Goal: Navigation & Orientation: Find specific page/section

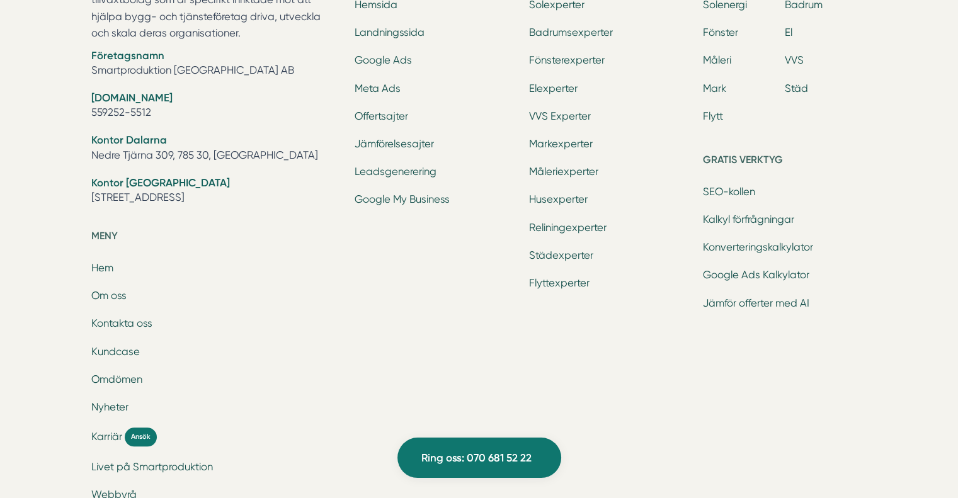
scroll to position [5830, 0]
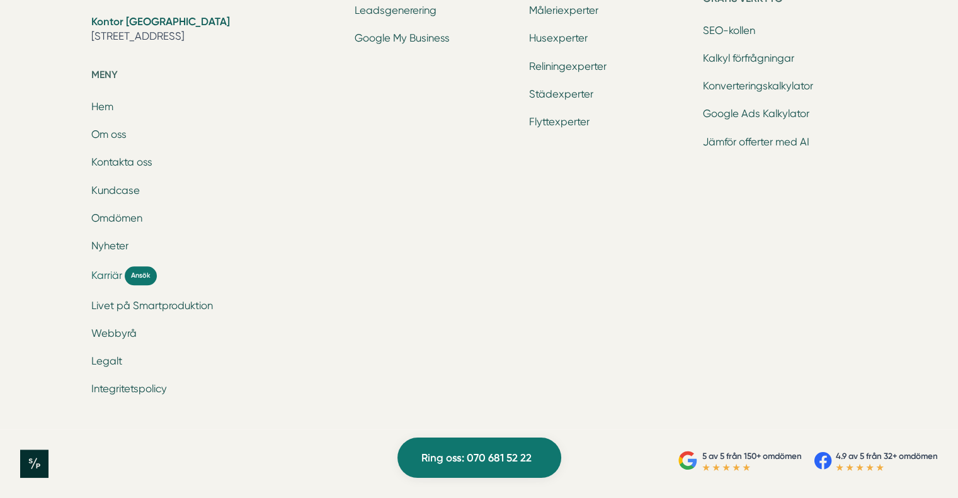
click at [111, 276] on span "Karriär" at bounding box center [106, 275] width 31 height 14
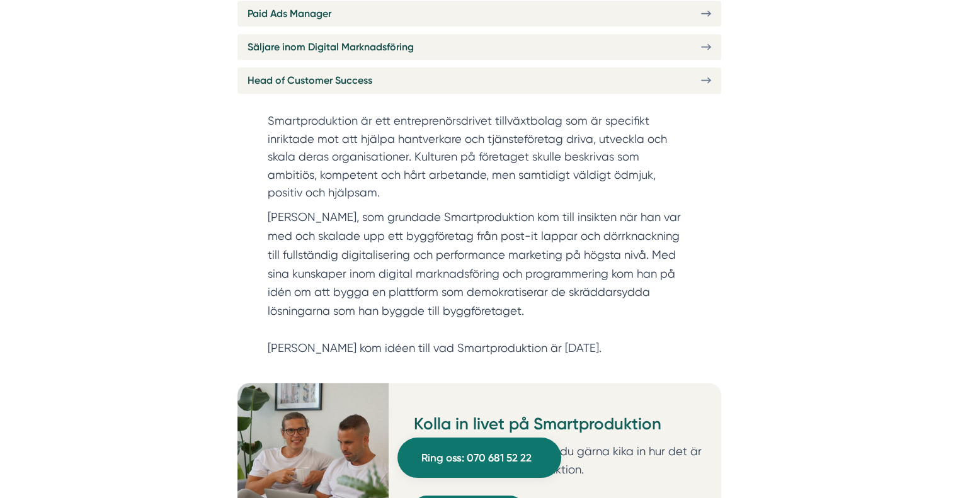
scroll to position [441, 0]
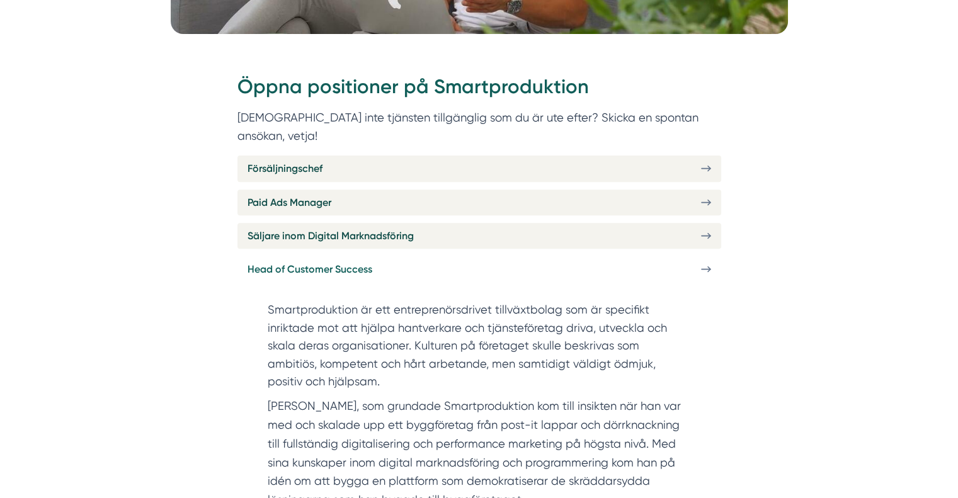
click at [430, 256] on link "Head of Customer Success" at bounding box center [479, 269] width 484 height 26
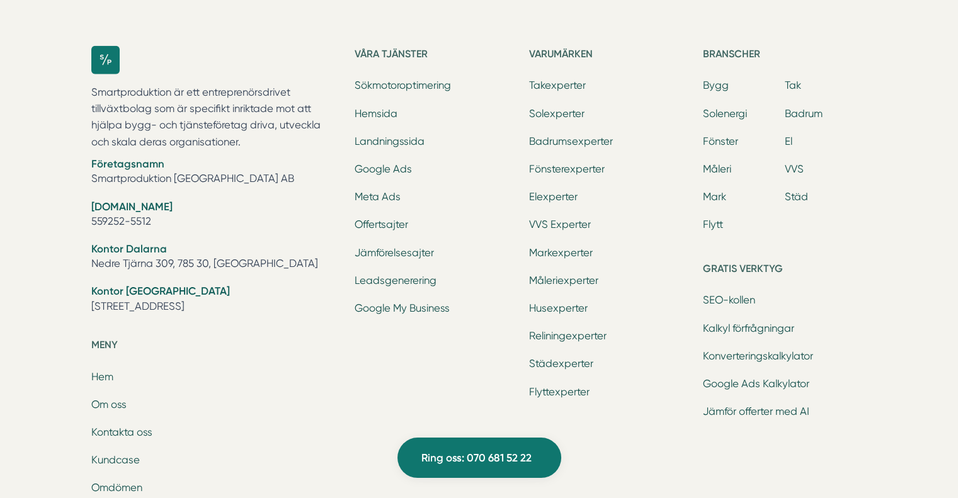
scroll to position [3967, 0]
